Goal: Download file/media

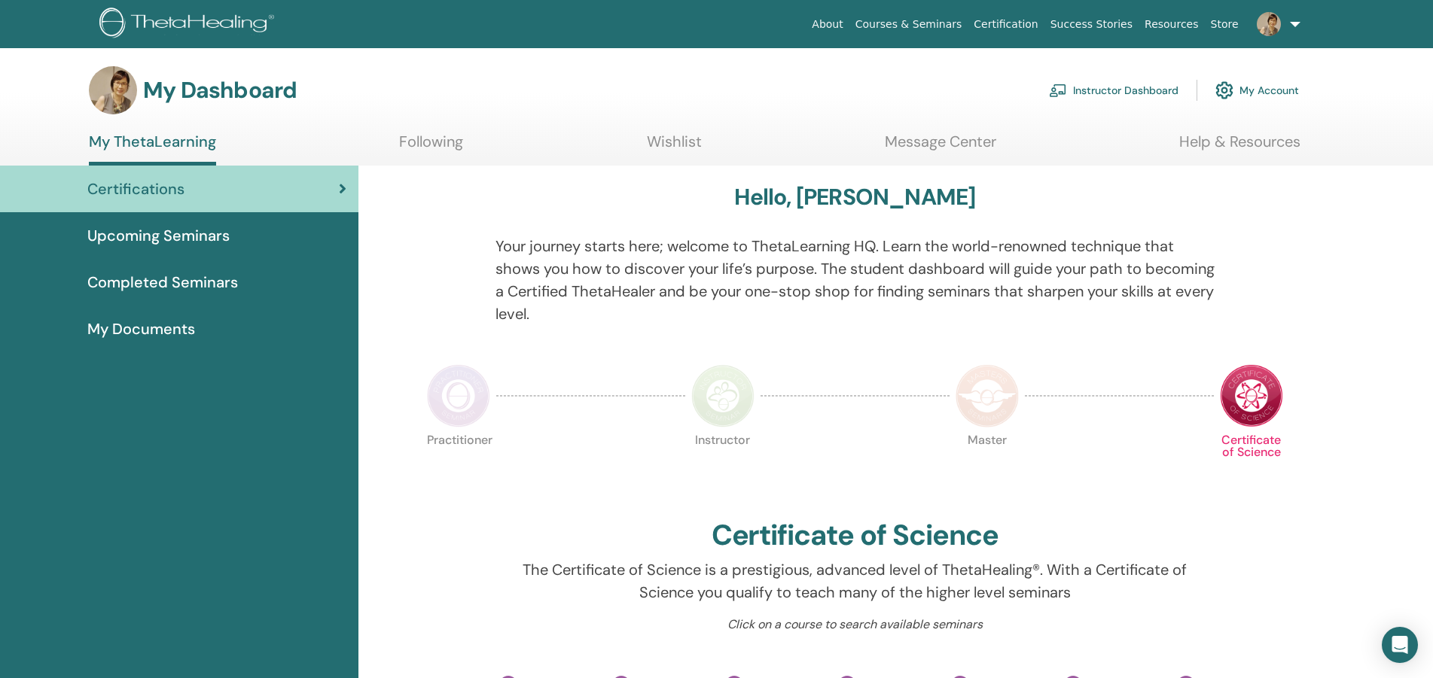
click at [1277, 91] on link "My Account" at bounding box center [1257, 90] width 84 height 33
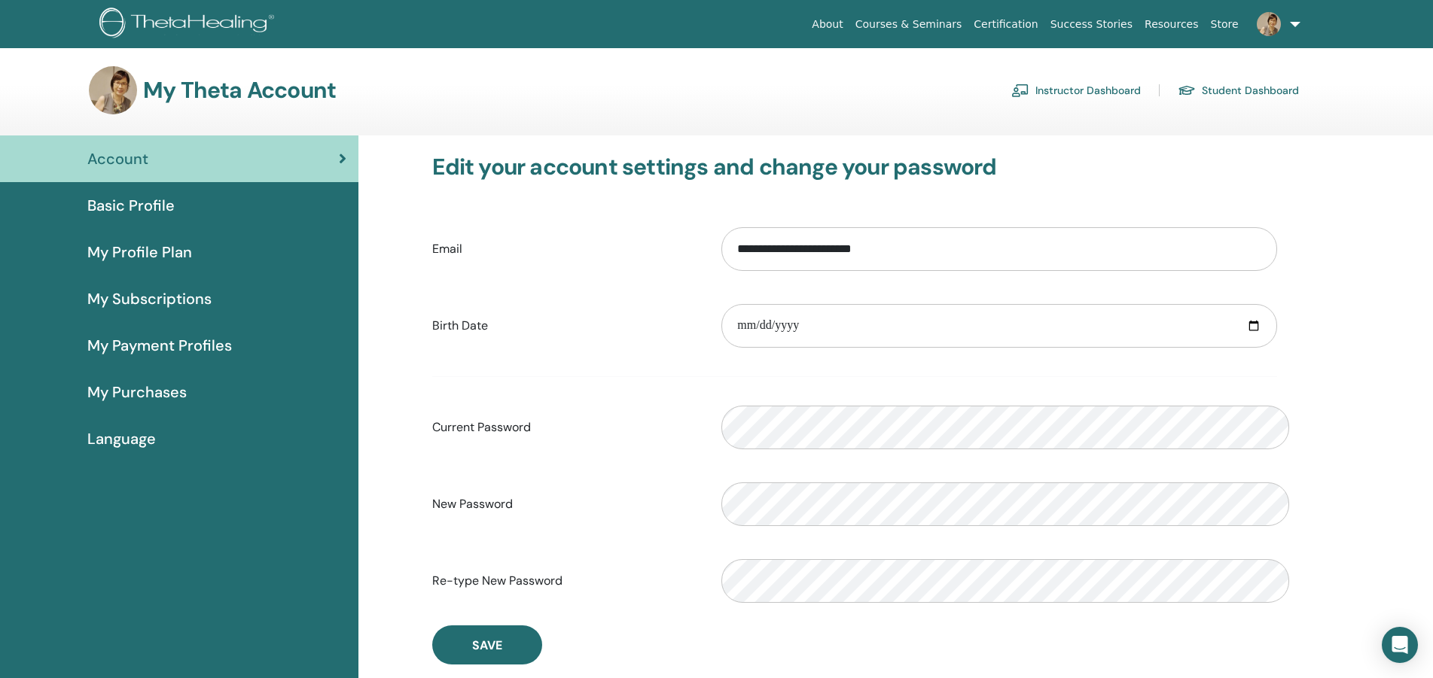
click at [1141, 85] on link "Instructor Dashboard" at bounding box center [1076, 90] width 130 height 24
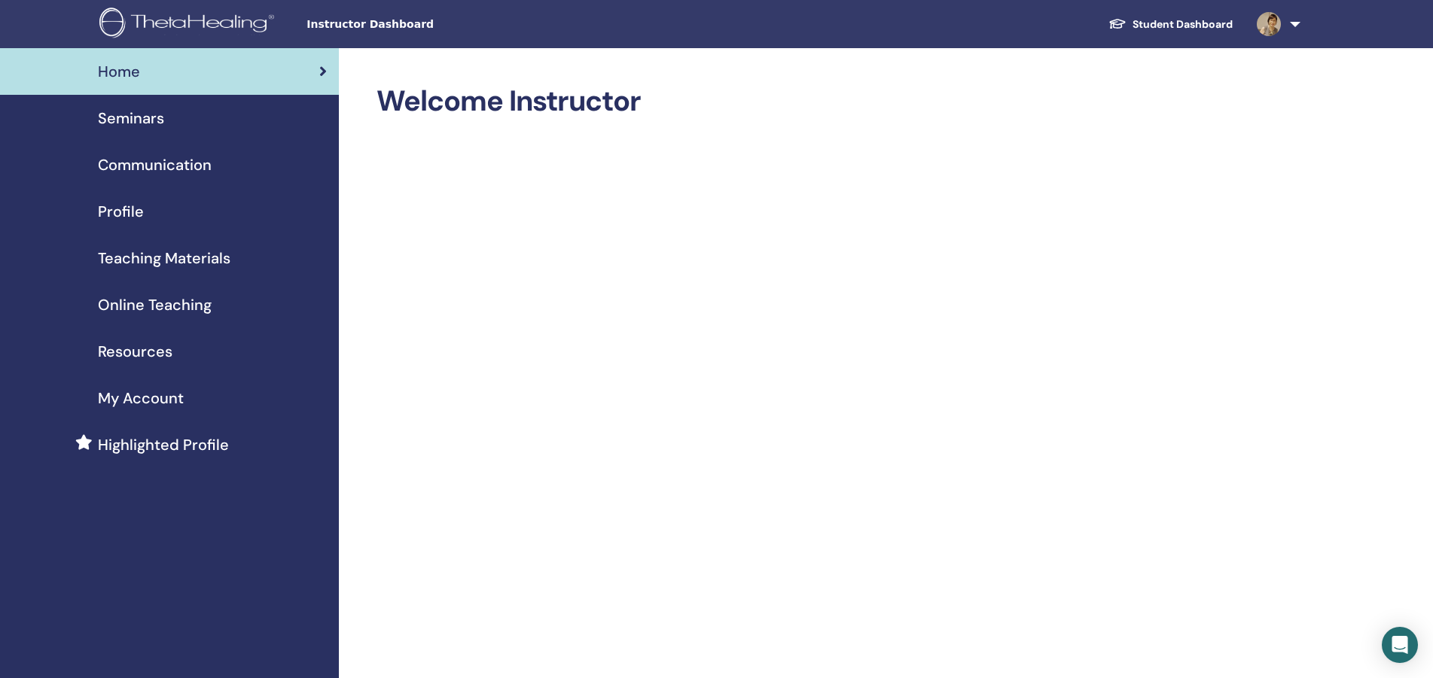
click at [189, 247] on span "Teaching Materials" at bounding box center [164, 258] width 133 height 23
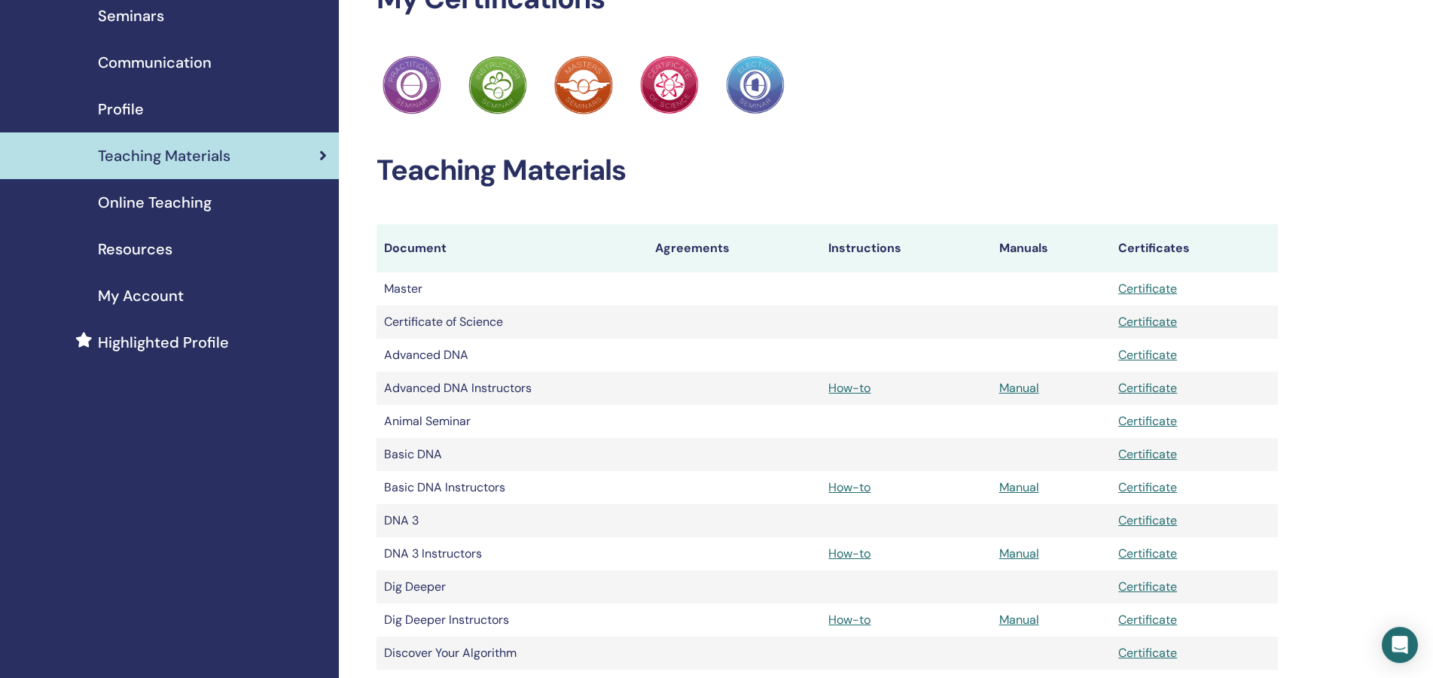
scroll to position [126, 0]
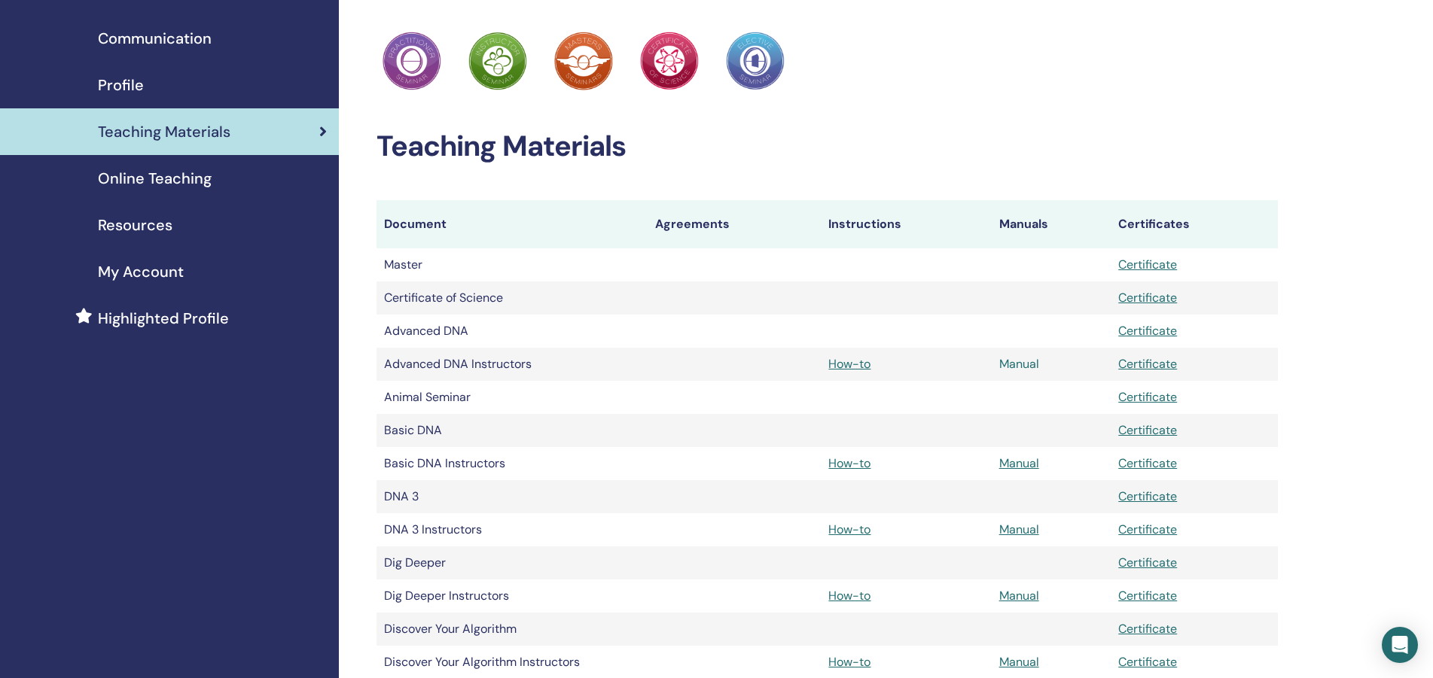
click at [1025, 356] on link "Manual" at bounding box center [1019, 364] width 40 height 16
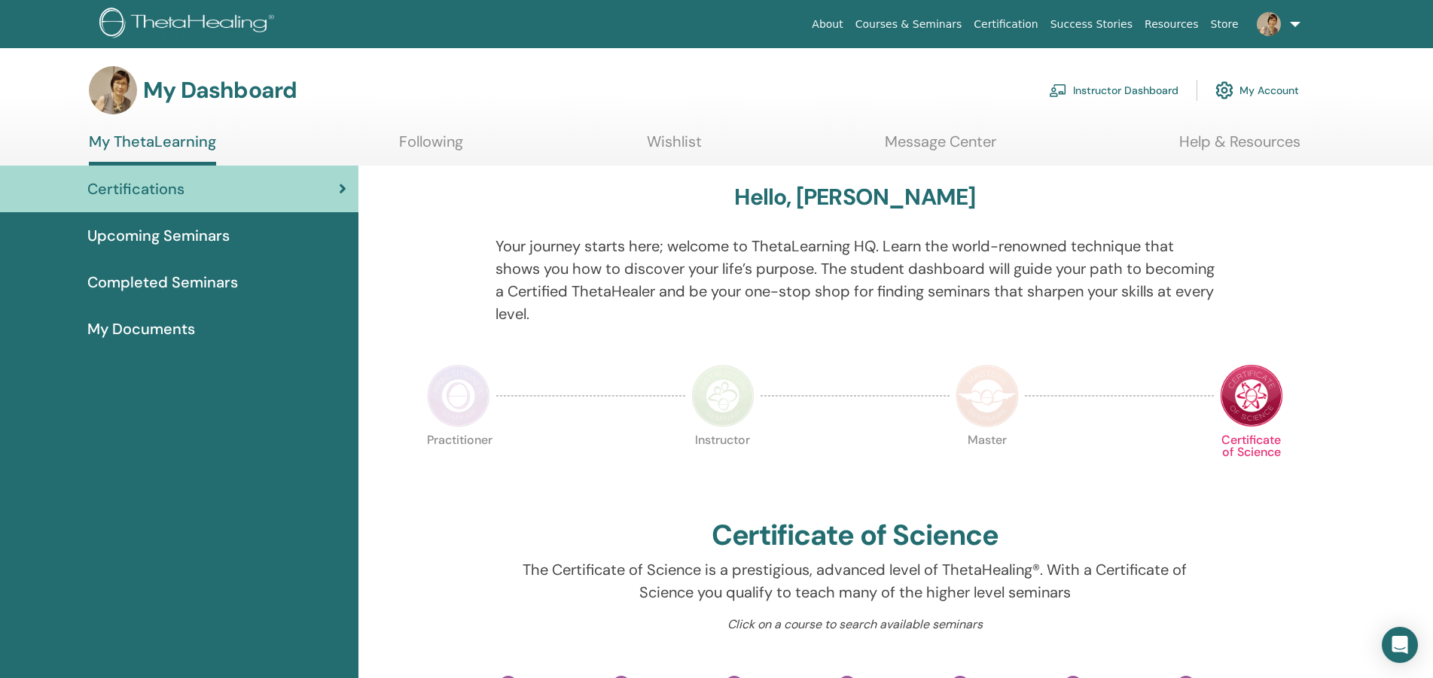
drag, startPoint x: 1155, startPoint y: 84, endPoint x: 1147, endPoint y: 87, distance: 8.1
click at [1153, 85] on link "Instructor Dashboard" at bounding box center [1114, 90] width 130 height 33
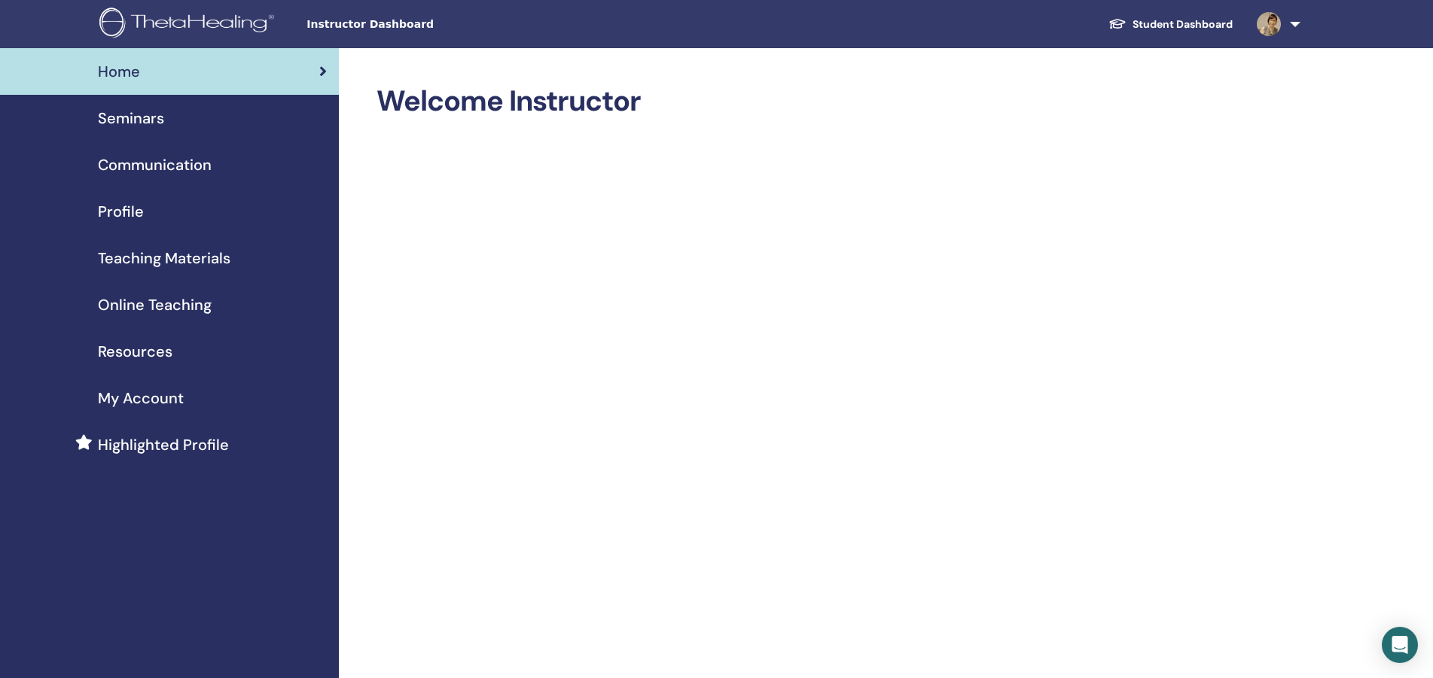
click at [190, 247] on span "Teaching Materials" at bounding box center [164, 258] width 133 height 23
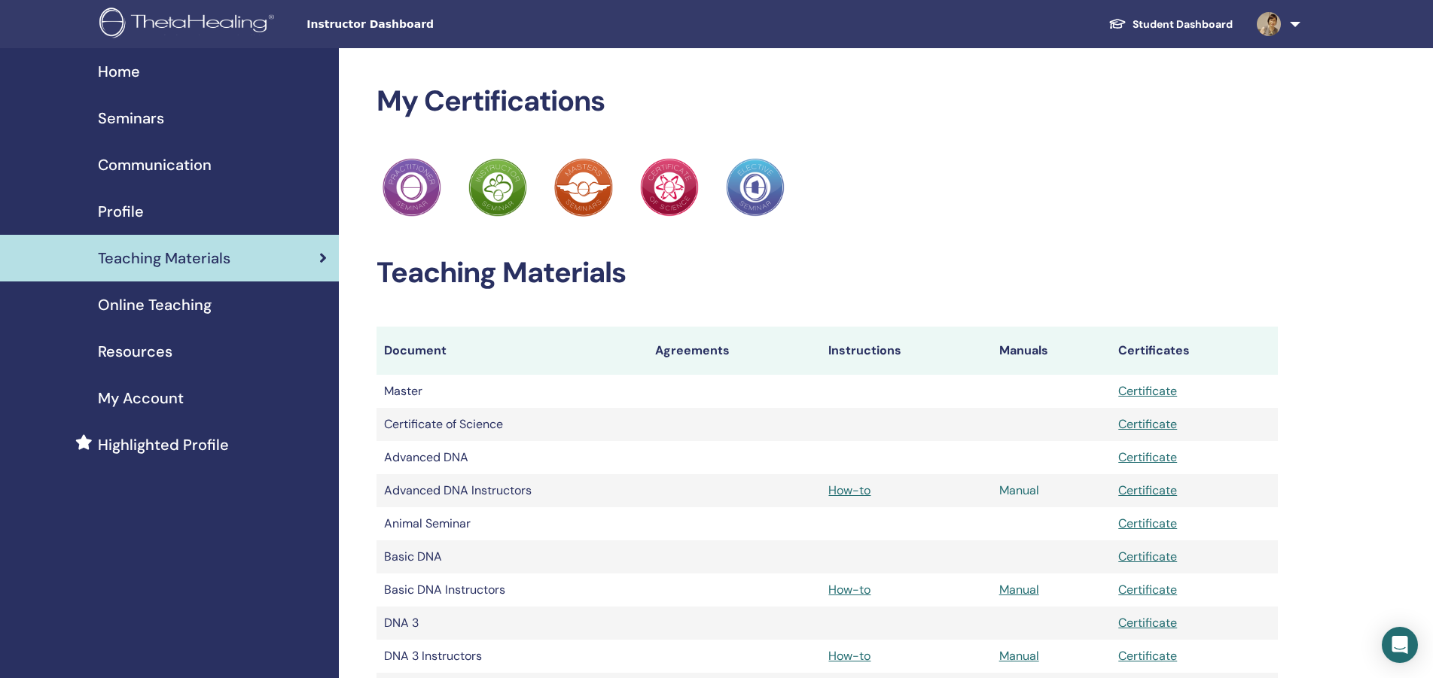
click at [1023, 483] on link "Manual" at bounding box center [1019, 491] width 40 height 16
